Goal: Task Accomplishment & Management: Use online tool/utility

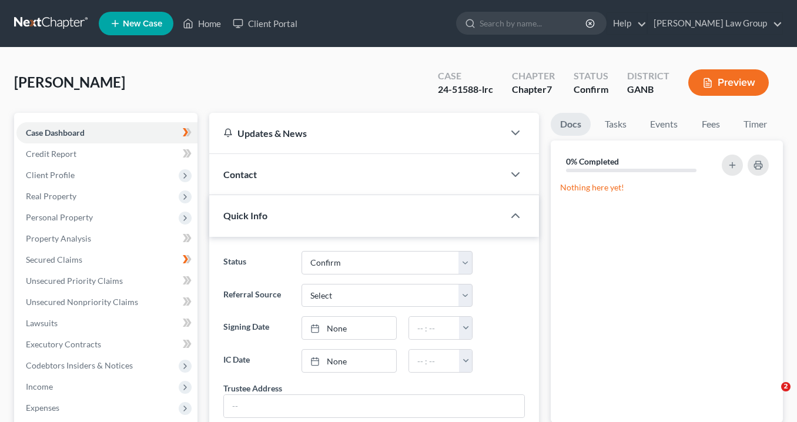
select select "0"
click at [207, 21] on link "Home" at bounding box center [202, 23] width 50 height 21
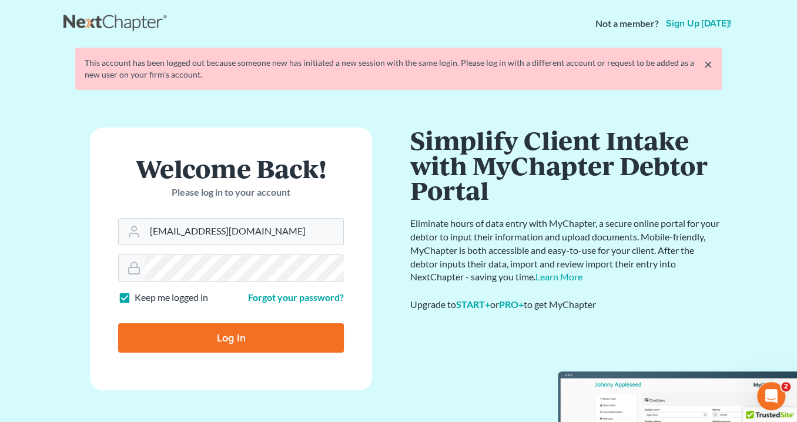
click at [226, 344] on input "Log In" at bounding box center [231, 337] width 226 height 29
type input "Thinking..."
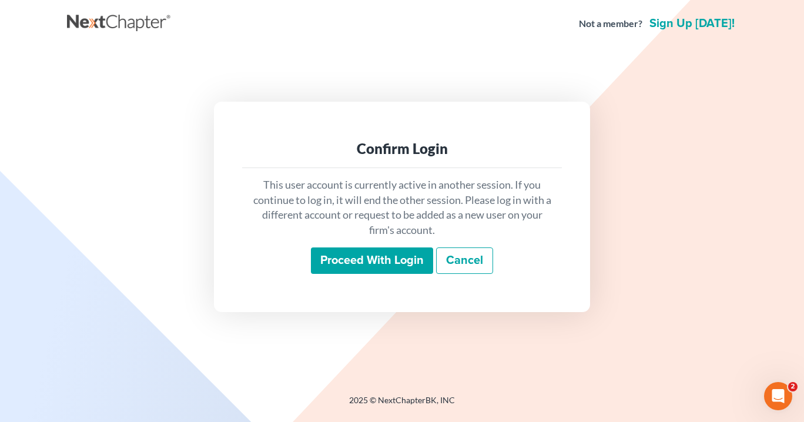
click at [394, 256] on input "Proceed with login" at bounding box center [372, 260] width 122 height 27
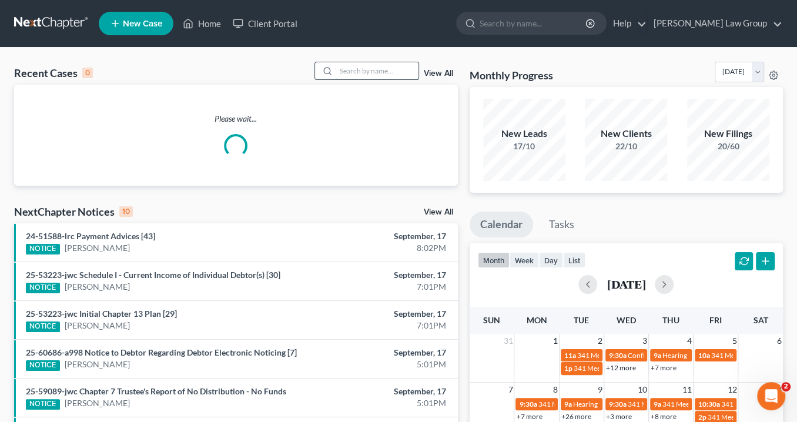
click at [370, 73] on input "search" at bounding box center [377, 70] width 82 height 17
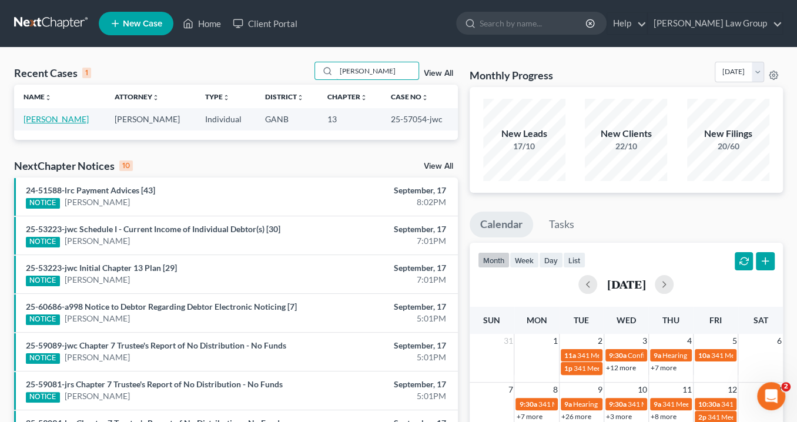
type input "Pooler"
click at [64, 119] on link "Pooler, Michael" at bounding box center [56, 119] width 65 height 10
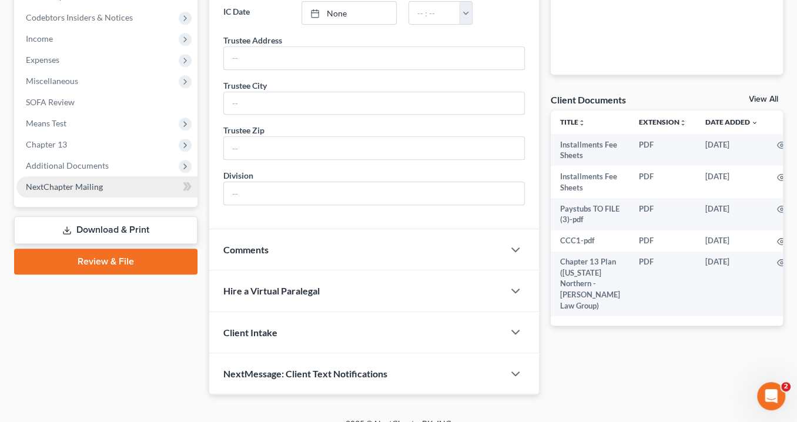
scroll to position [358, 0]
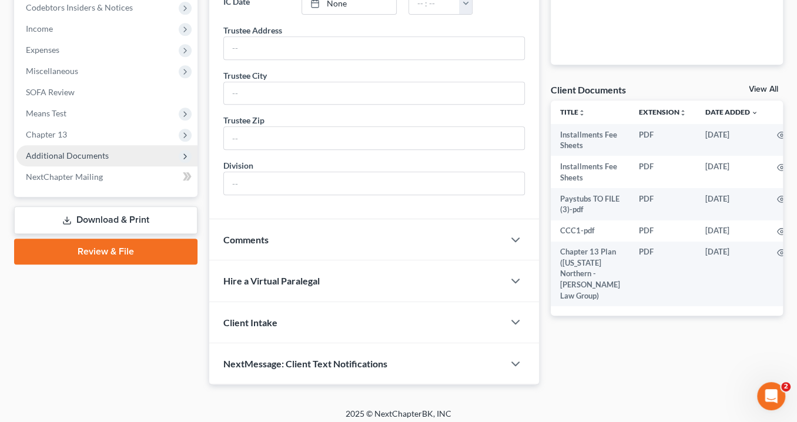
click at [68, 150] on span "Additional Documents" at bounding box center [67, 155] width 83 height 10
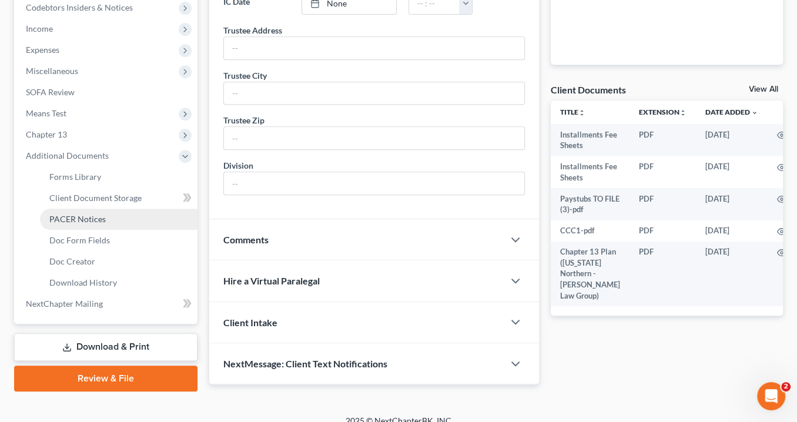
click at [81, 220] on span "PACER Notices" at bounding box center [77, 219] width 56 height 10
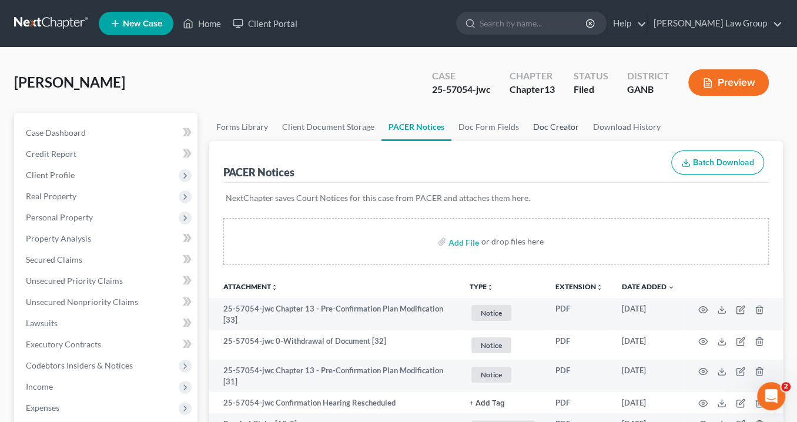
click at [548, 128] on link "Doc Creator" at bounding box center [556, 127] width 60 height 28
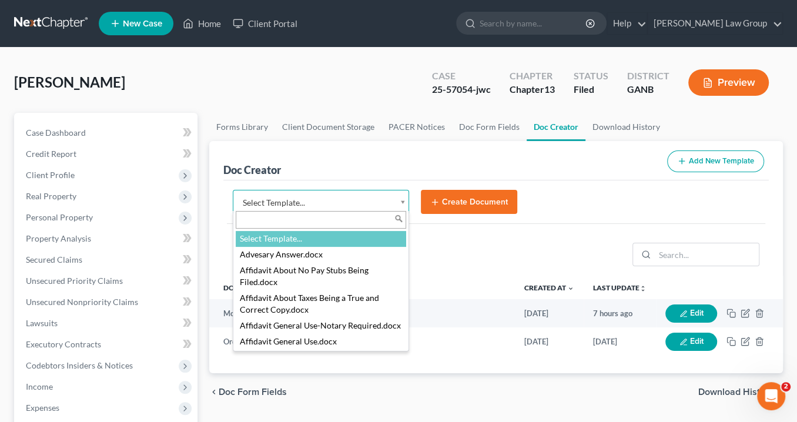
click at [402, 205] on body "Home New Case Client Portal Saedi Law Group info@saedilawgroup.com My Account S…" at bounding box center [398, 397] width 797 height 794
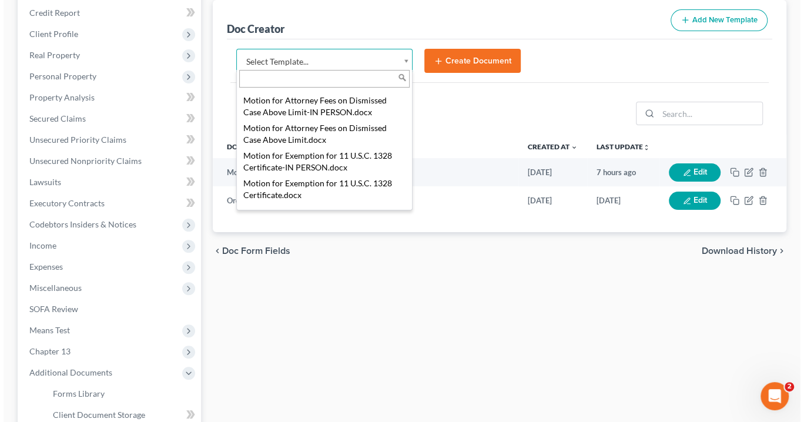
scroll to position [1213, 0]
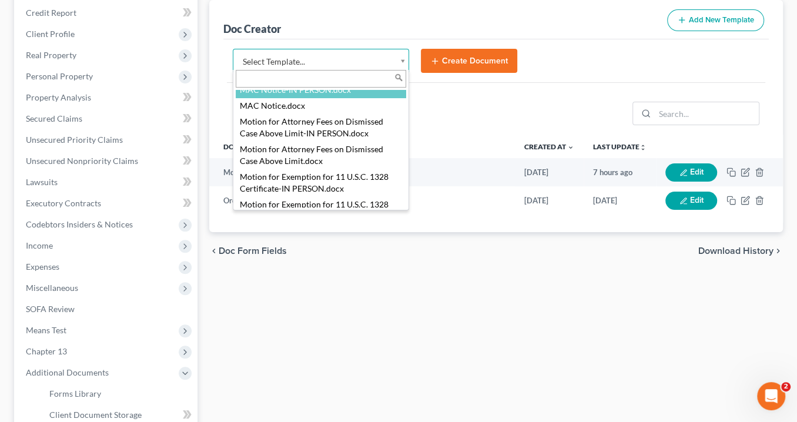
select select "116618"
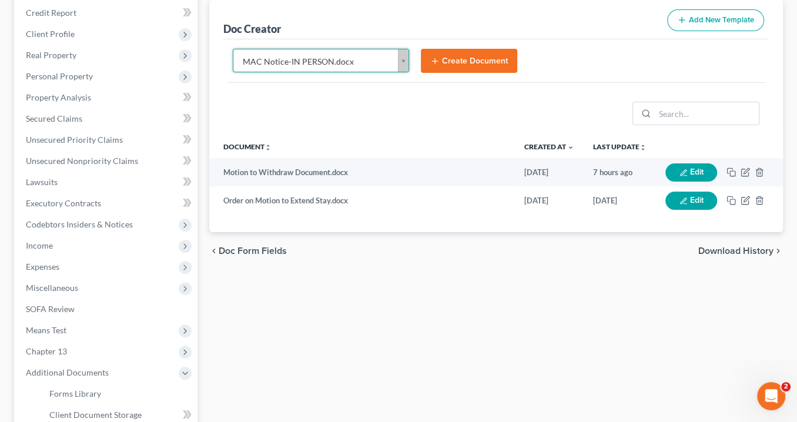
click at [473, 55] on button "Create Document" at bounding box center [469, 61] width 96 height 25
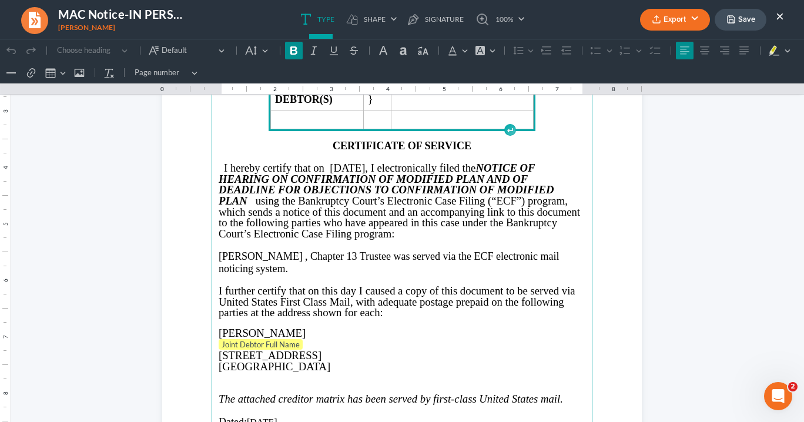
scroll to position [2069, 0]
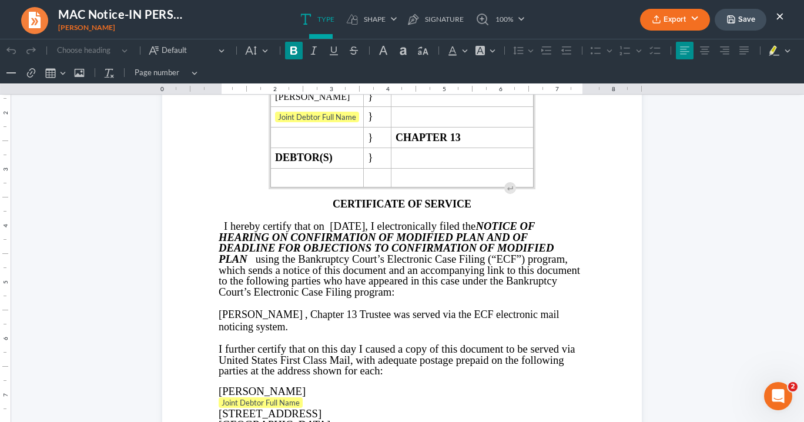
click at [672, 20] on button "Export" at bounding box center [675, 20] width 70 height 22
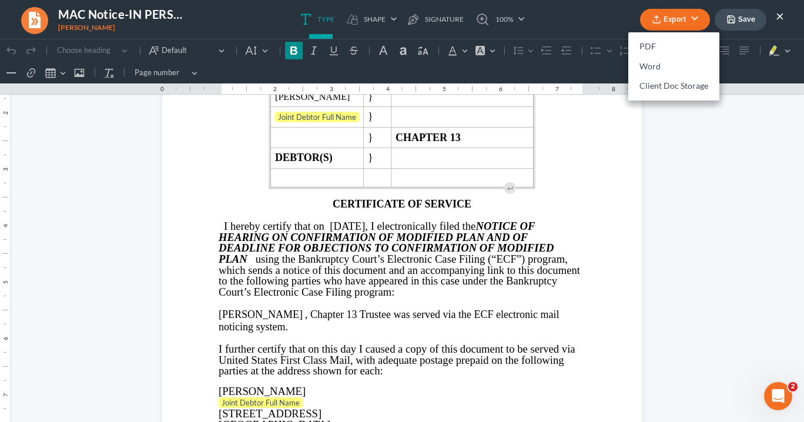
scroll to position [2163, 0]
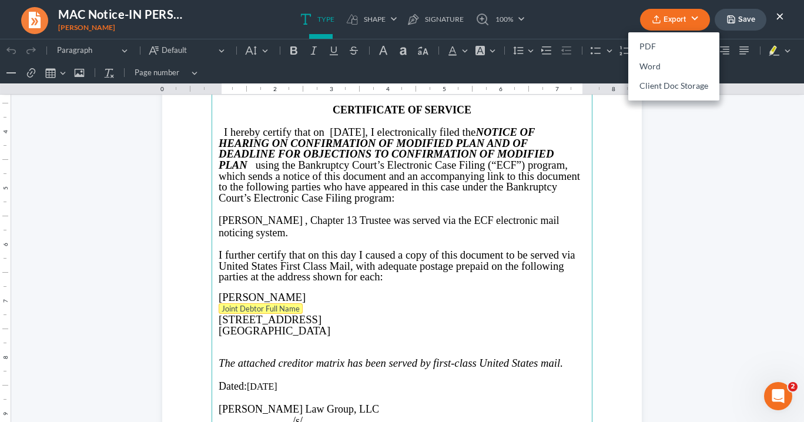
drag, startPoint x: 300, startPoint y: 306, endPoint x: 224, endPoint y: 300, distance: 76.1
click at [224, 303] on p "Joint Debtor Full Name" at bounding box center [402, 309] width 367 height 12
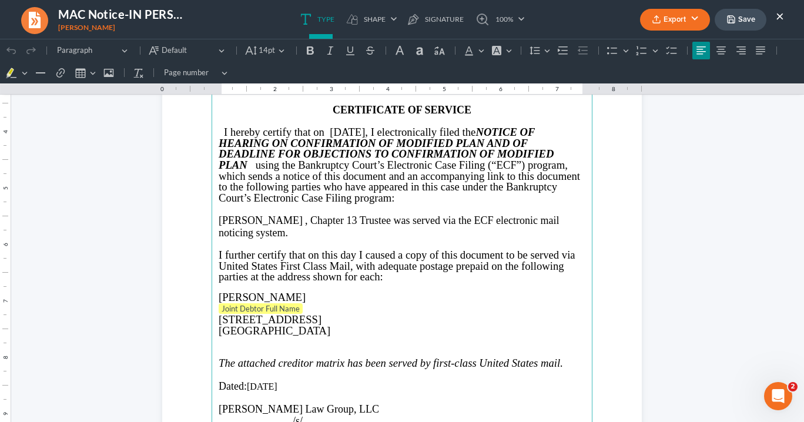
click at [219, 314] on span "4422 Sonoran Way" at bounding box center [270, 319] width 103 height 12
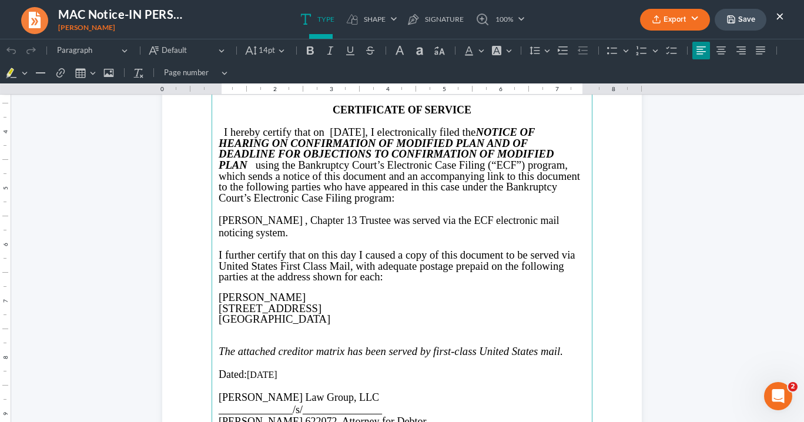
click at [312, 316] on span "Union City, GA 30291" at bounding box center [275, 319] width 112 height 12
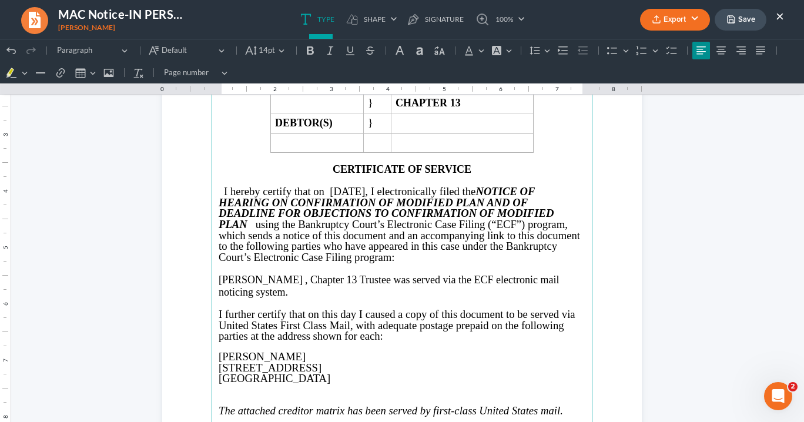
scroll to position [2004, 0]
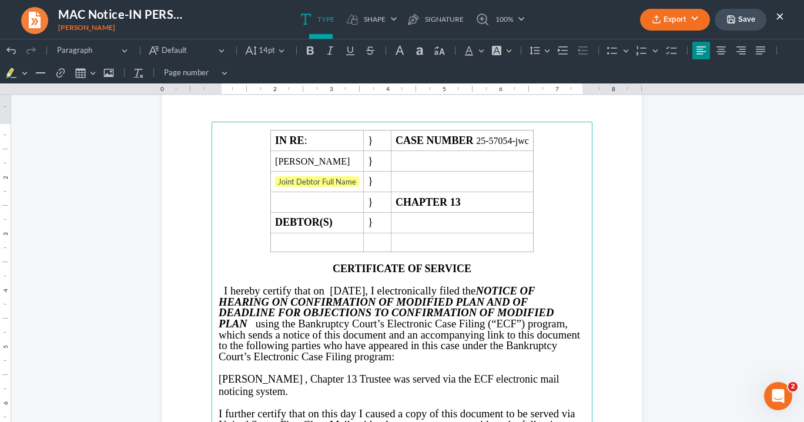
click at [683, 18] on button "Export" at bounding box center [675, 20] width 70 height 22
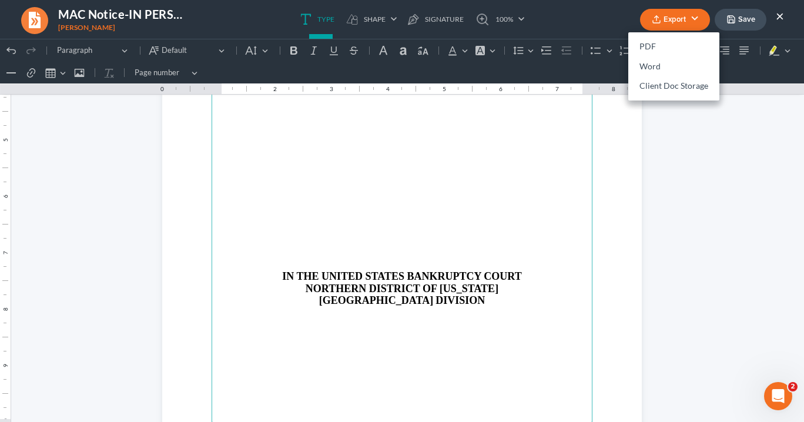
scroll to position [1628, 0]
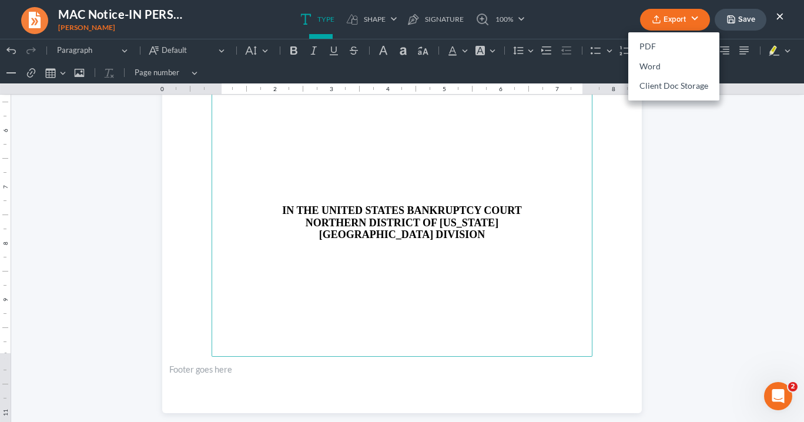
click at [399, 156] on p "Rich Text Editor, page-2-main" at bounding box center [402, 155] width 367 height 11
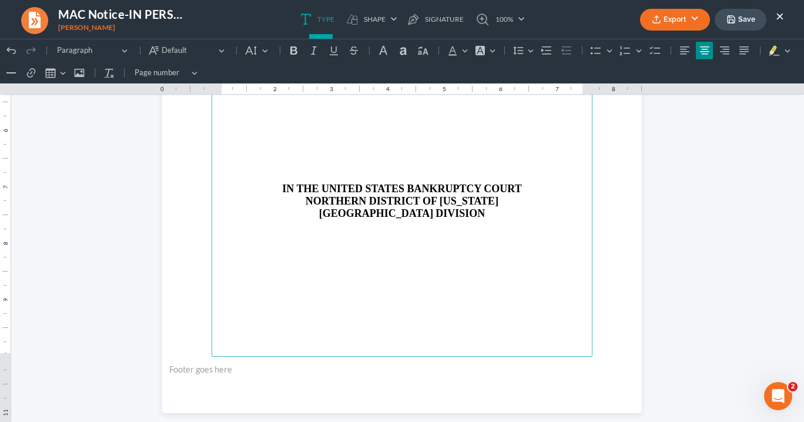
click at [424, 133] on p "Rich Text Editor, page-2-main" at bounding box center [402, 134] width 367 height 11
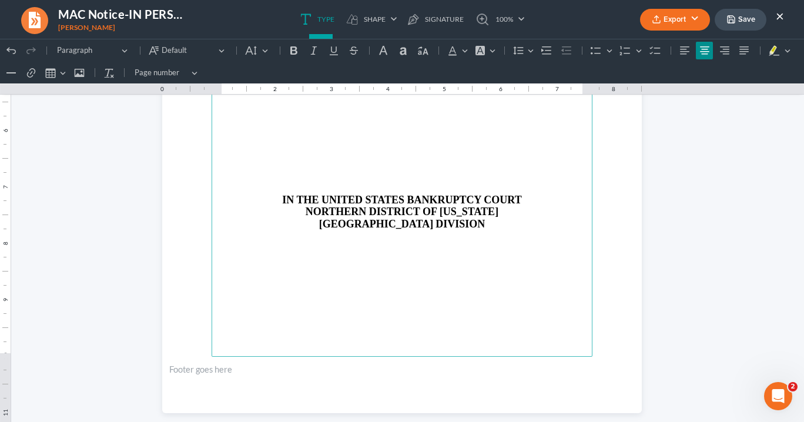
click at [424, 133] on p "Rich Text Editor, page-2-main" at bounding box center [402, 134] width 367 height 11
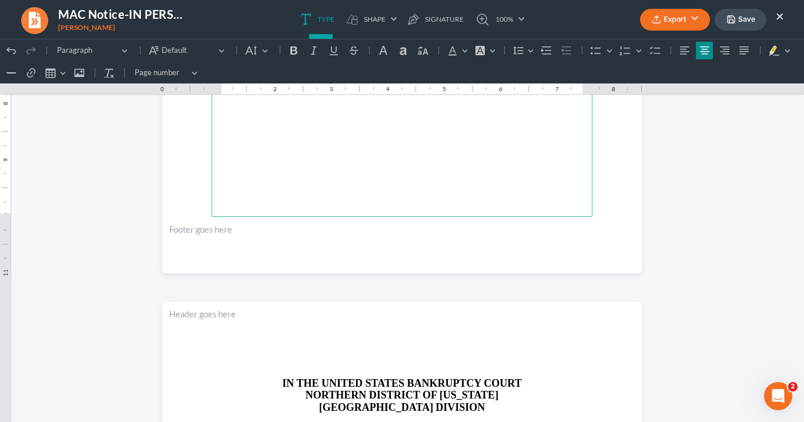
scroll to position [1863, 0]
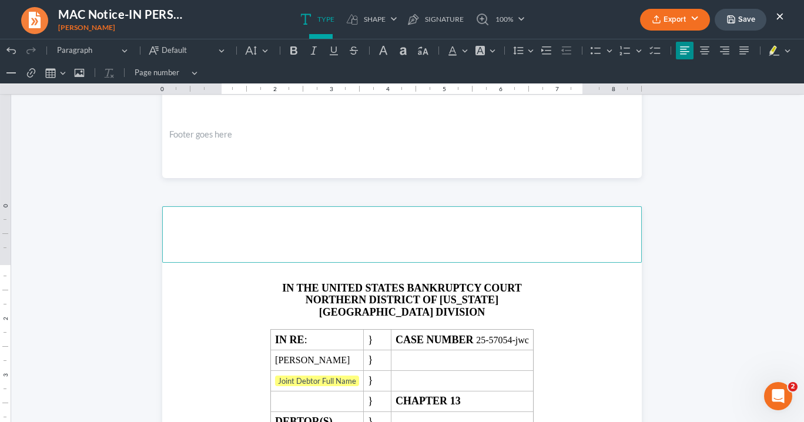
drag, startPoint x: 503, startPoint y: 215, endPoint x: 490, endPoint y: 212, distance: 13.3
click at [493, 211] on header "Rich Text Editor, page-3-header" at bounding box center [402, 234] width 480 height 56
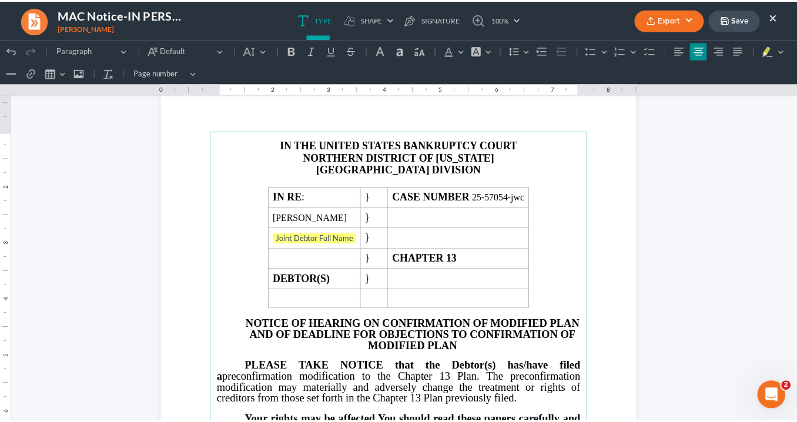
scroll to position [0, 0]
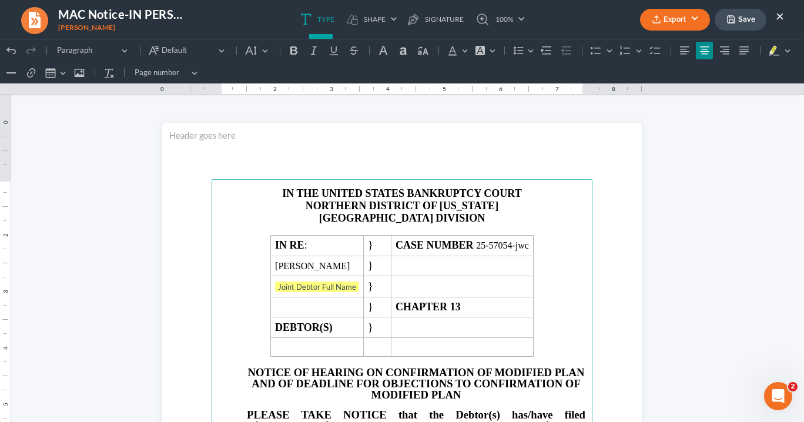
click at [661, 16] on button "Export" at bounding box center [675, 20] width 70 height 22
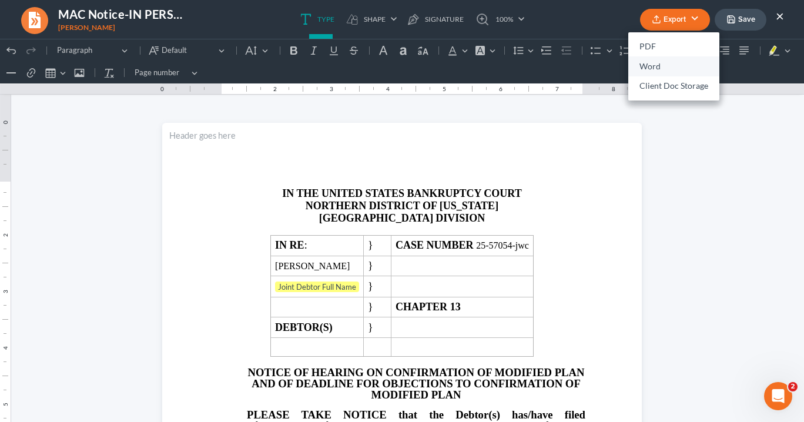
click at [648, 66] on link "Word" at bounding box center [673, 66] width 91 height 20
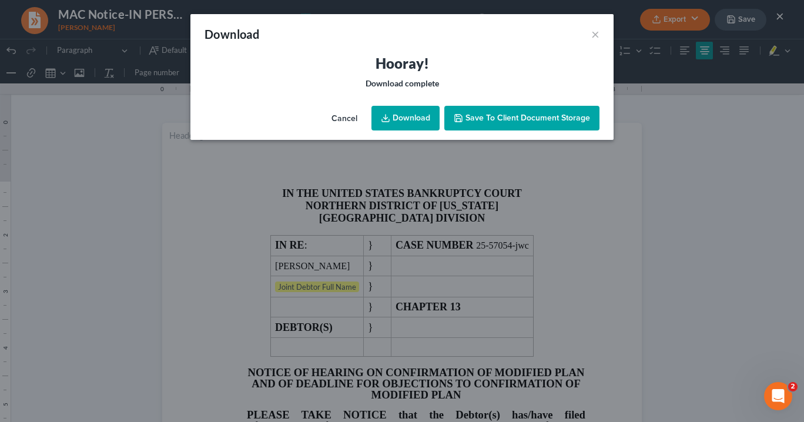
click at [401, 116] on link "Download" at bounding box center [405, 118] width 68 height 25
drag, startPoint x: 598, startPoint y: 32, endPoint x: 654, endPoint y: 28, distance: 56.6
click at [600, 31] on div "Download ×" at bounding box center [401, 34] width 423 height 40
click at [777, 17] on div "Download × Hooray! Download complete Cancel Download Save to Client Document St…" at bounding box center [402, 211] width 804 height 422
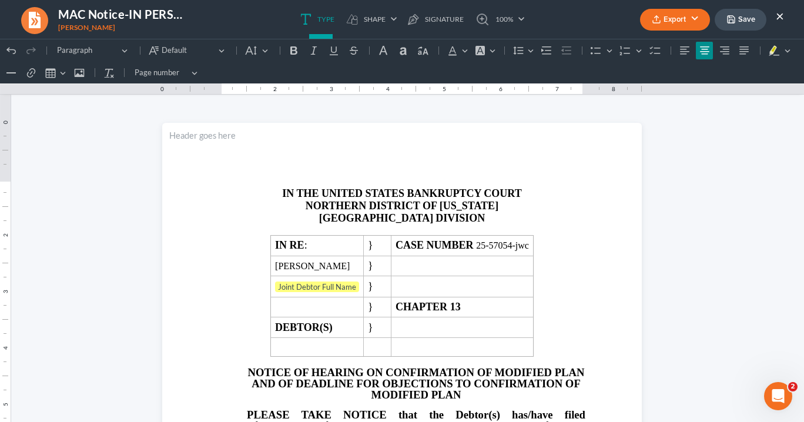
click at [778, 15] on button "×" at bounding box center [780, 16] width 8 height 14
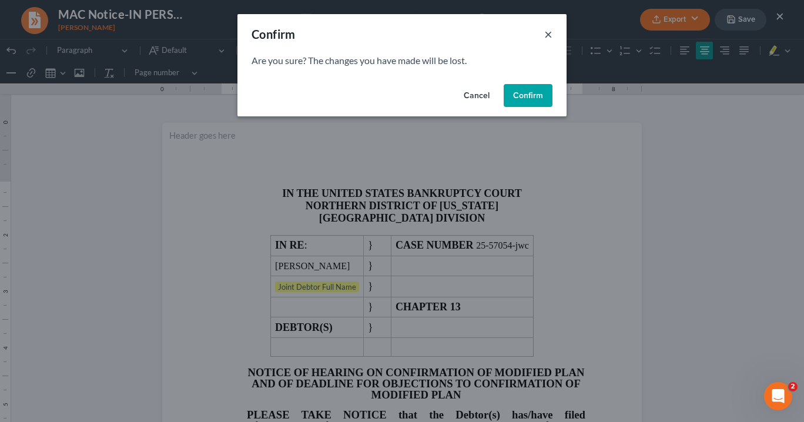
click at [548, 34] on button "×" at bounding box center [548, 34] width 8 height 14
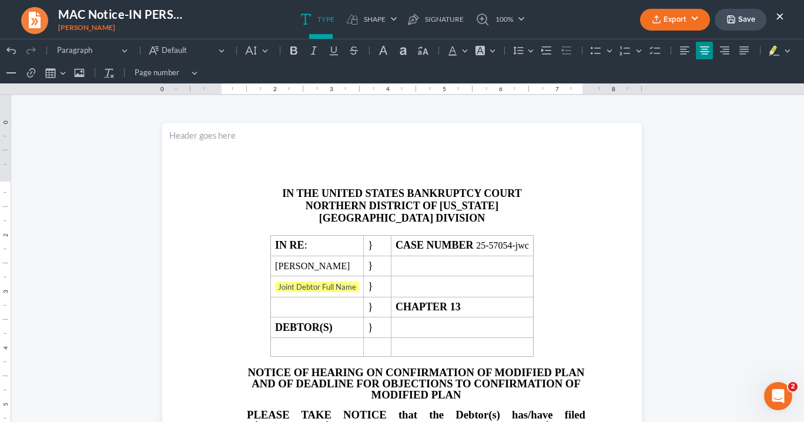
click at [781, 14] on button "×" at bounding box center [780, 16] width 8 height 14
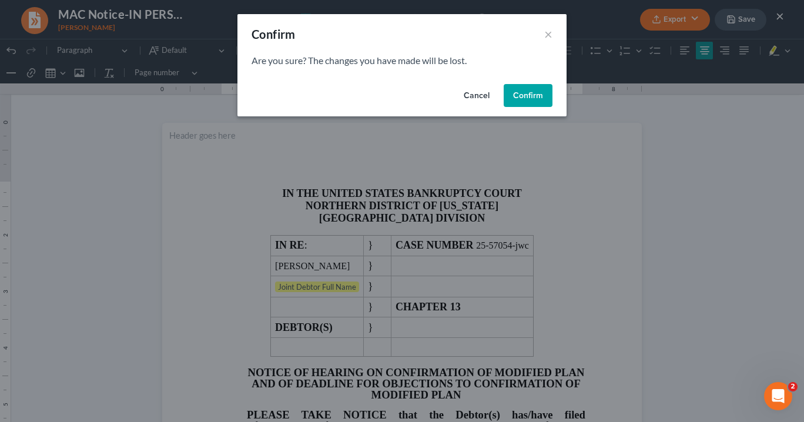
click at [530, 90] on button "Confirm" at bounding box center [528, 96] width 49 height 24
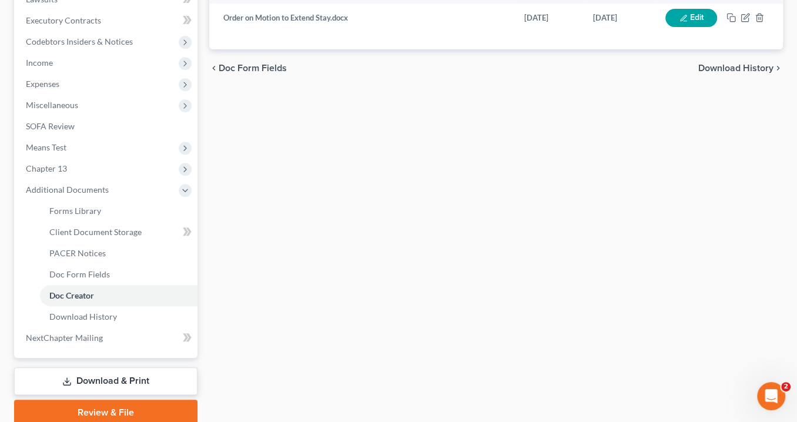
scroll to position [329, 0]
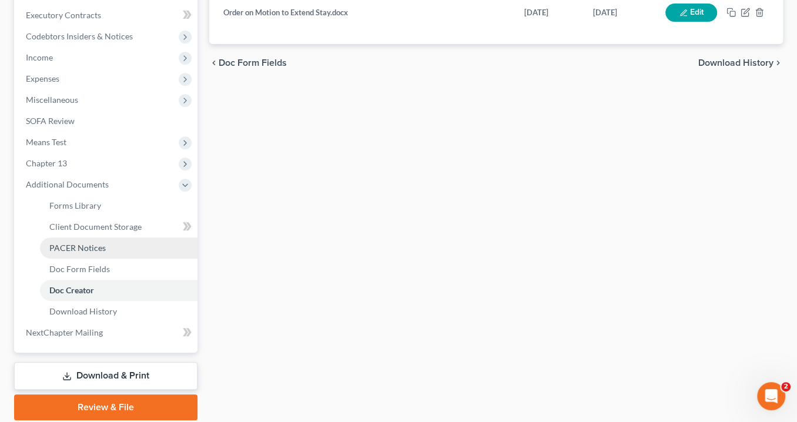
click at [97, 252] on span "PACER Notices" at bounding box center [77, 248] width 56 height 10
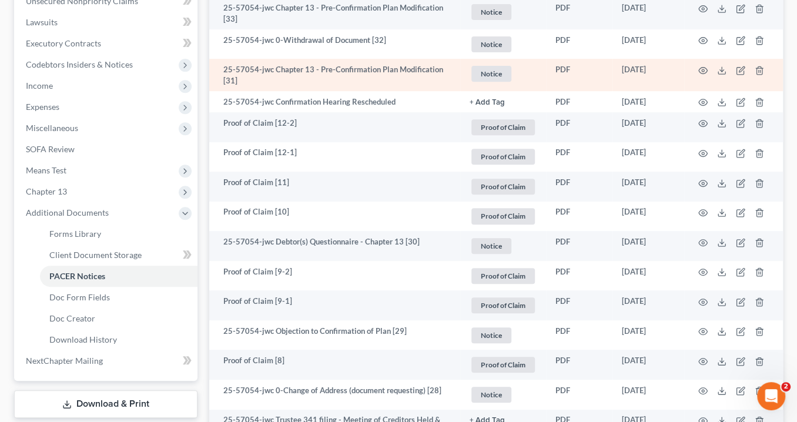
scroll to position [282, 0]
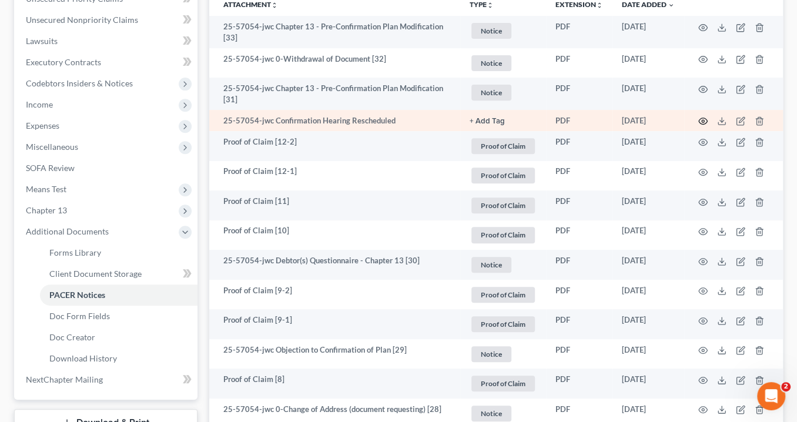
click at [704, 118] on icon "button" at bounding box center [702, 120] width 9 height 9
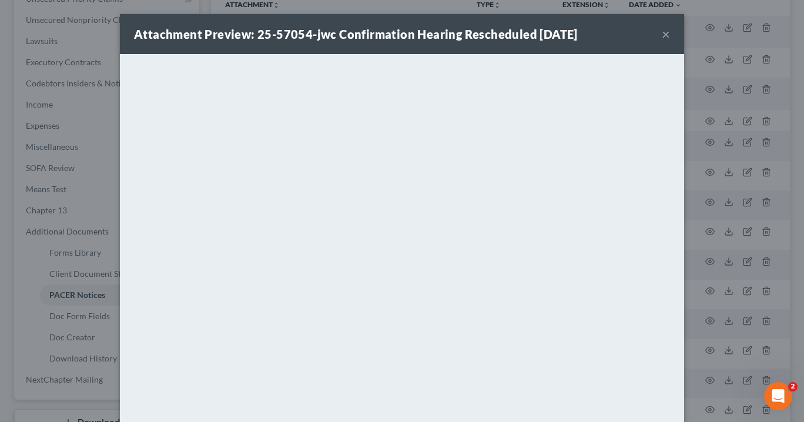
click at [662, 34] on button "×" at bounding box center [666, 34] width 8 height 14
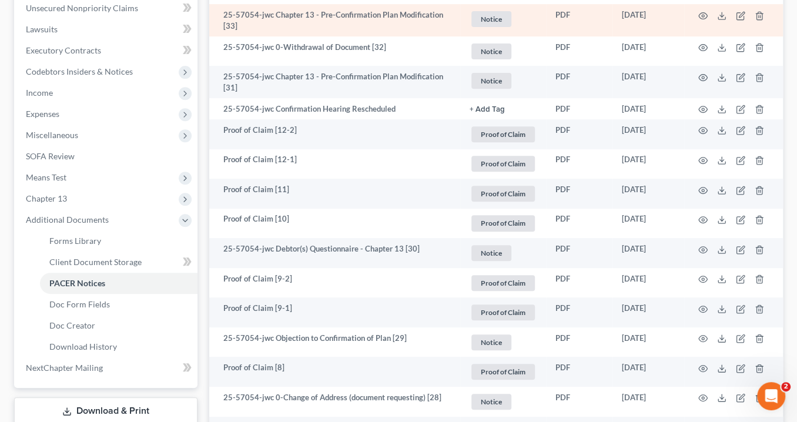
scroll to position [188, 0]
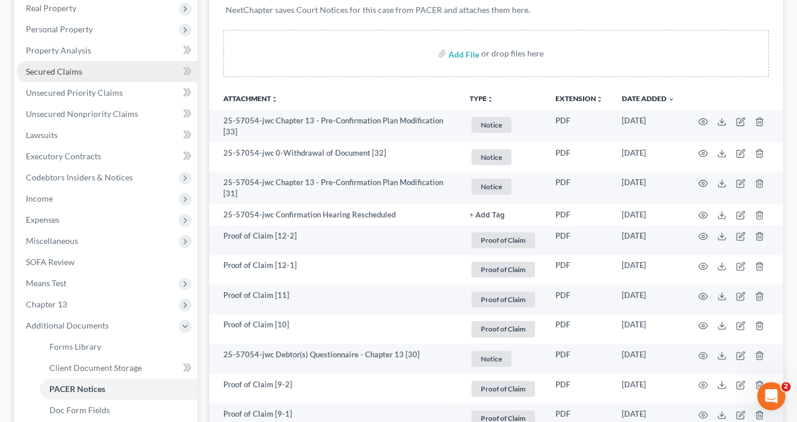
click at [57, 70] on span "Secured Claims" at bounding box center [54, 71] width 56 height 10
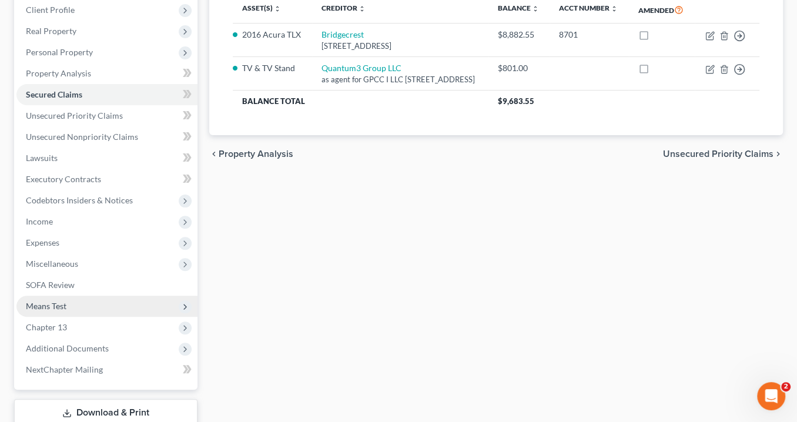
scroll to position [102, 0]
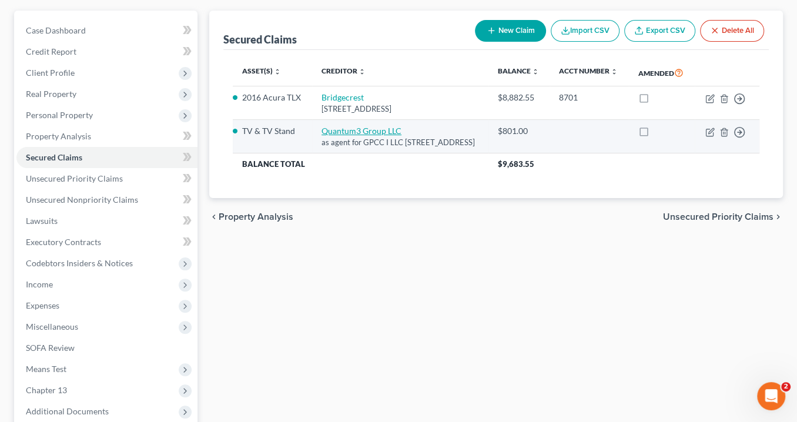
drag, startPoint x: 357, startPoint y: 166, endPoint x: 313, endPoint y: 142, distance: 50.0
click at [313, 142] on td "Quantum3 Group LLC as agent for GPCC I LLC PO Box 788, Kirkland, WA 98083-0788" at bounding box center [400, 137] width 176 height 34
copy td "Quantum3 Group LLC as agent for GPCC I LLC PO Box 788, Kirkland, WA 98083-0788"
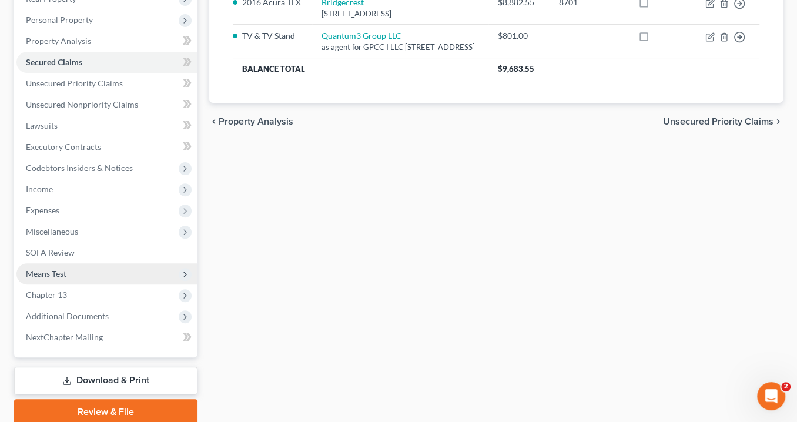
scroll to position [235, 0]
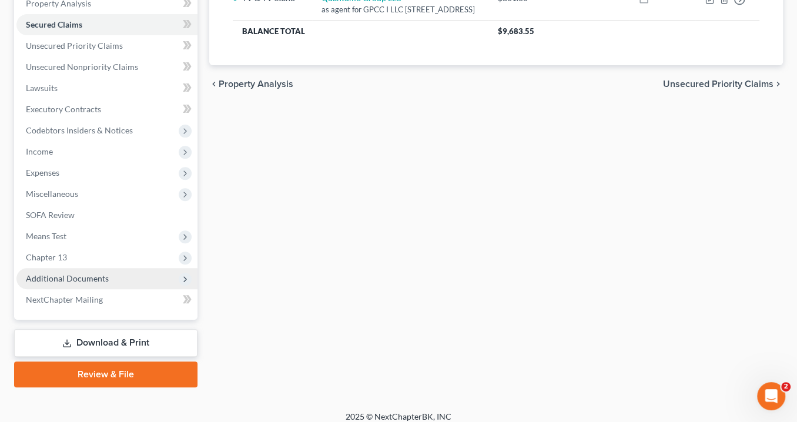
click at [86, 277] on span "Additional Documents" at bounding box center [67, 278] width 83 height 10
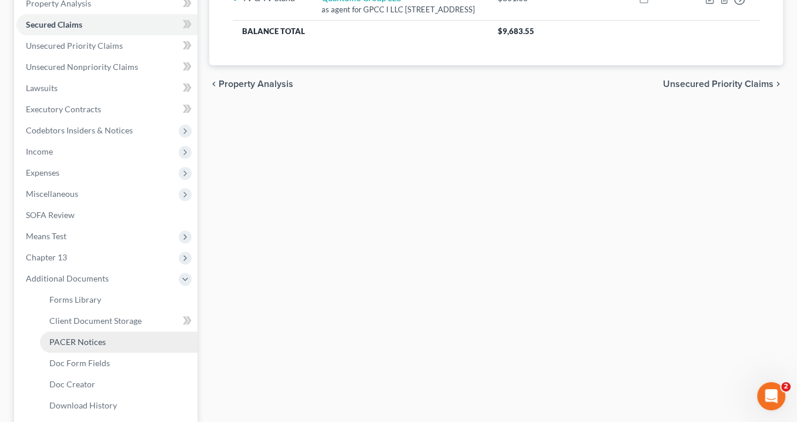
click at [111, 342] on link "PACER Notices" at bounding box center [119, 342] width 158 height 21
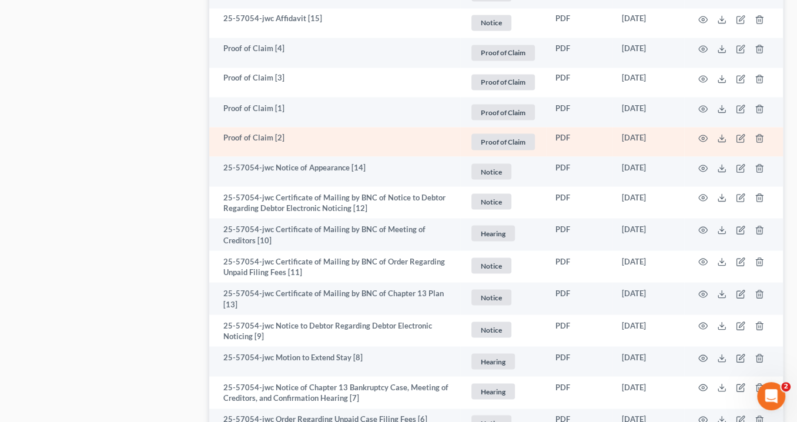
scroll to position [1377, 0]
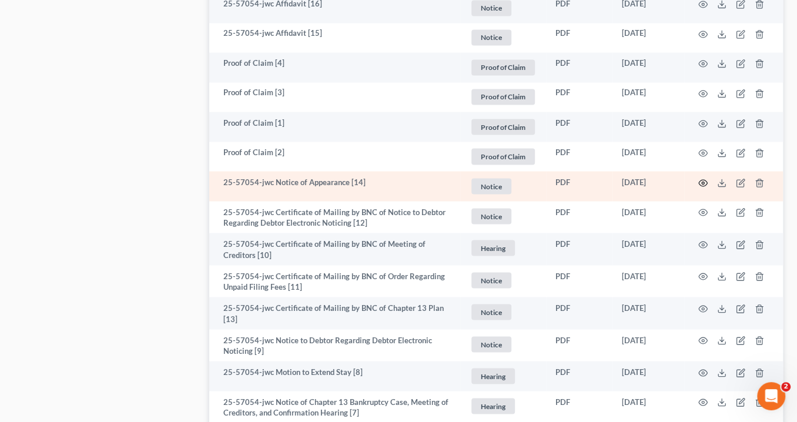
click at [703, 179] on icon "button" at bounding box center [702, 182] width 9 height 9
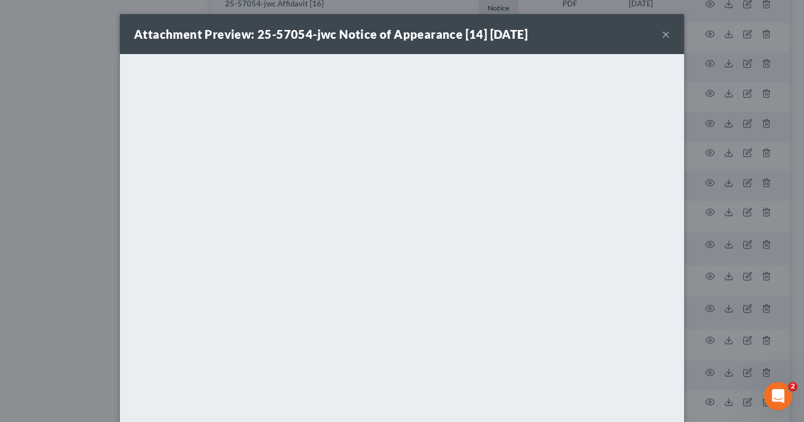
click at [665, 34] on button "×" at bounding box center [666, 34] width 8 height 14
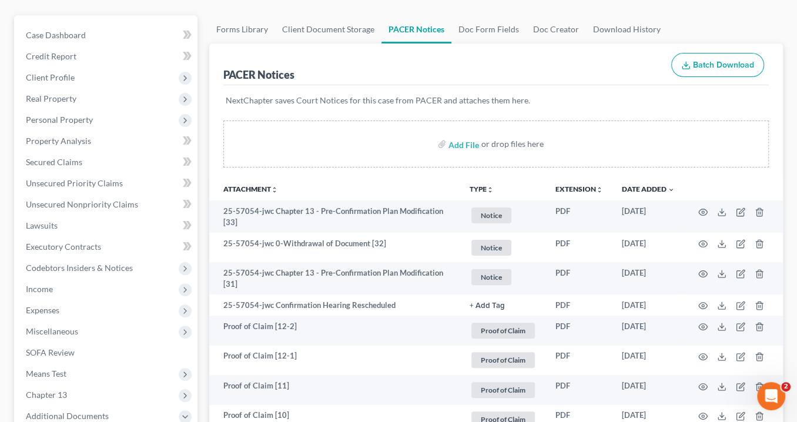
scroll to position [60, 0]
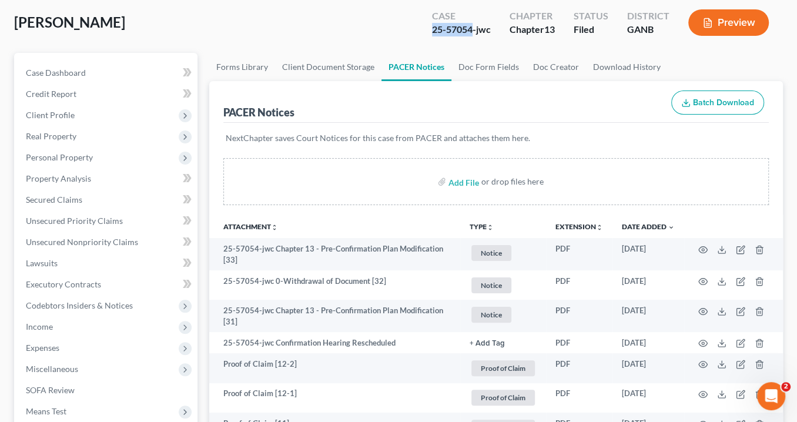
drag, startPoint x: 471, startPoint y: 29, endPoint x: 428, endPoint y: 25, distance: 43.6
click at [428, 25] on div "Case 25-57054-jwc" at bounding box center [462, 23] width 78 height 35
copy div "25-57054"
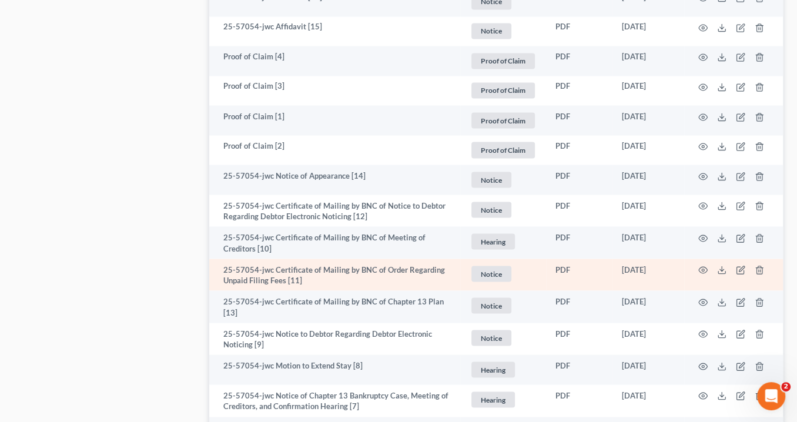
scroll to position [1377, 0]
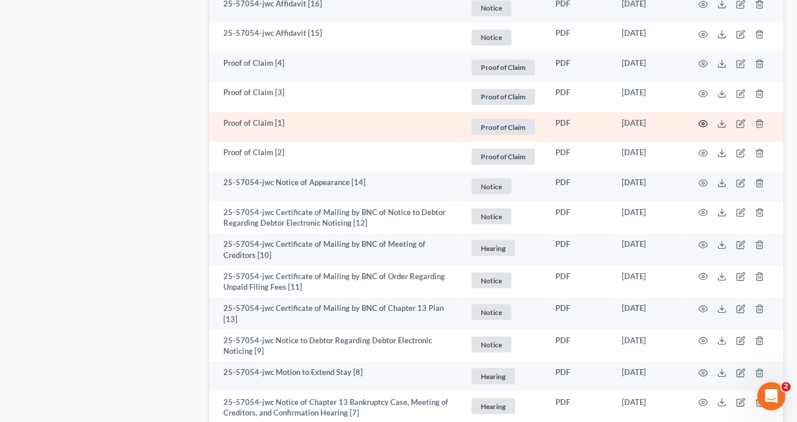
click at [702, 120] on icon "button" at bounding box center [702, 123] width 9 height 9
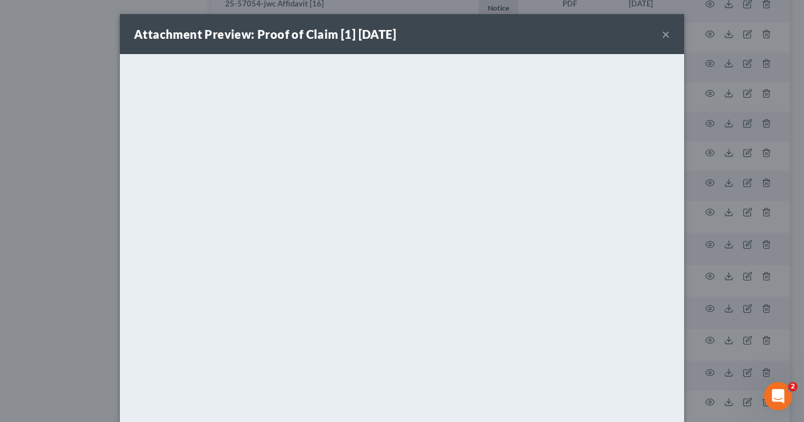
click at [662, 33] on button "×" at bounding box center [666, 34] width 8 height 14
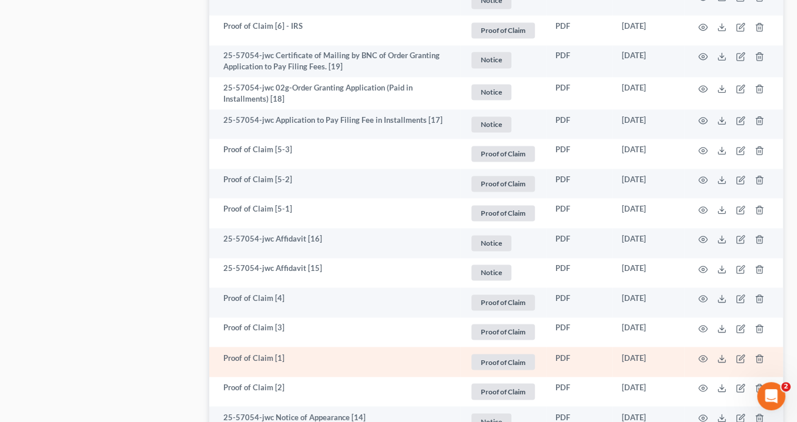
scroll to position [1236, 0]
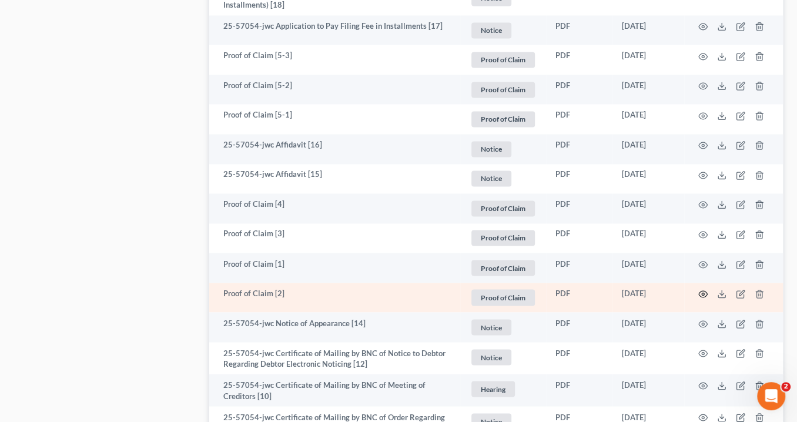
click at [703, 293] on circle "button" at bounding box center [703, 294] width 2 height 2
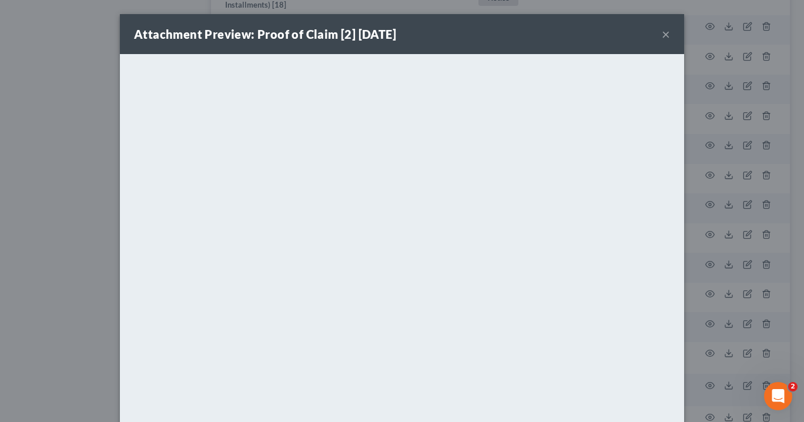
click at [657, 33] on div "Attachment Preview: Proof of Claim [2] 06/30/2025 ×" at bounding box center [402, 34] width 564 height 40
click at [662, 34] on button "×" at bounding box center [666, 34] width 8 height 14
